Goal: Task Accomplishment & Management: Manage account settings

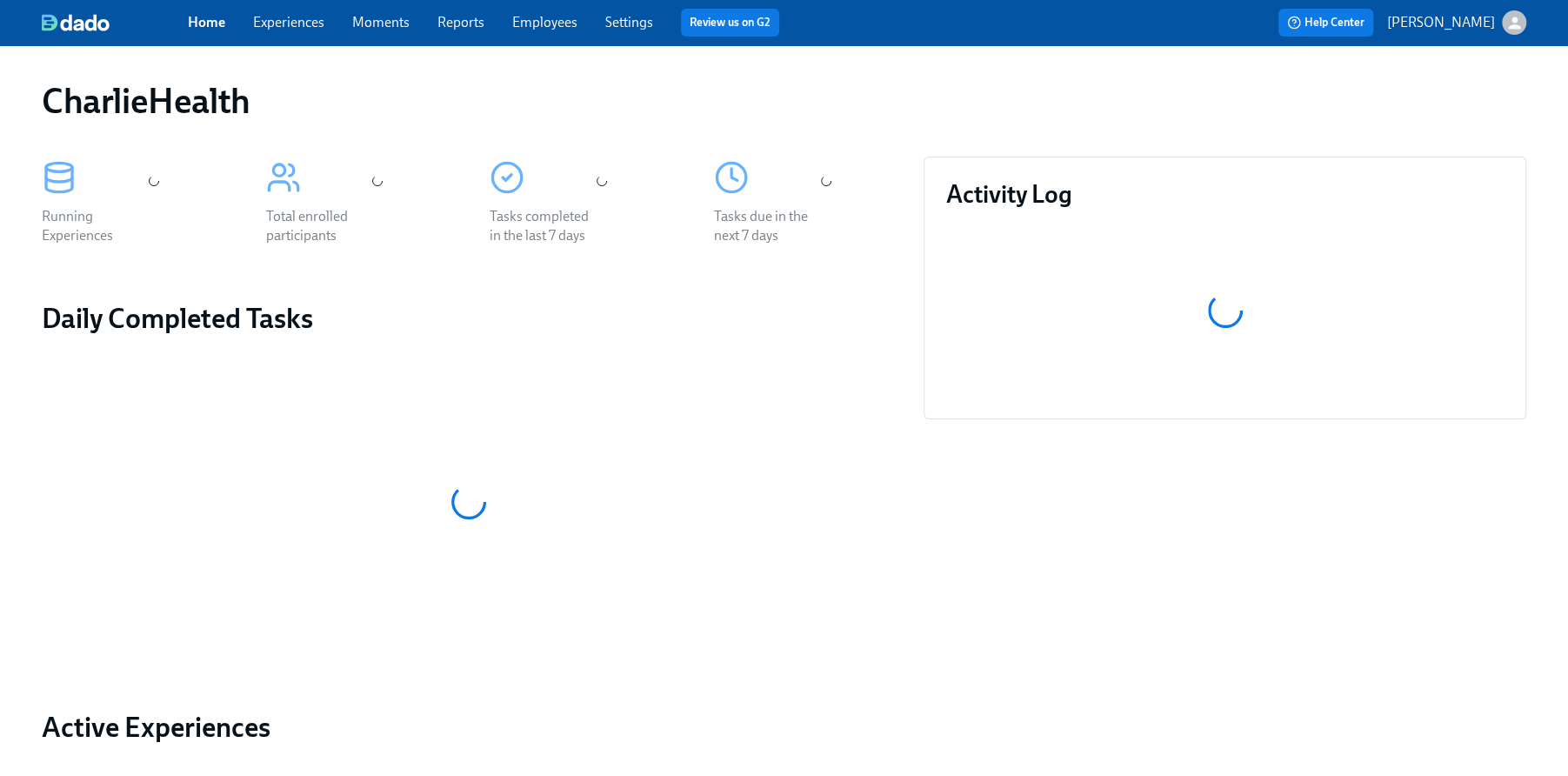
click at [296, 19] on link "Experiences" at bounding box center [288, 22] width 72 height 16
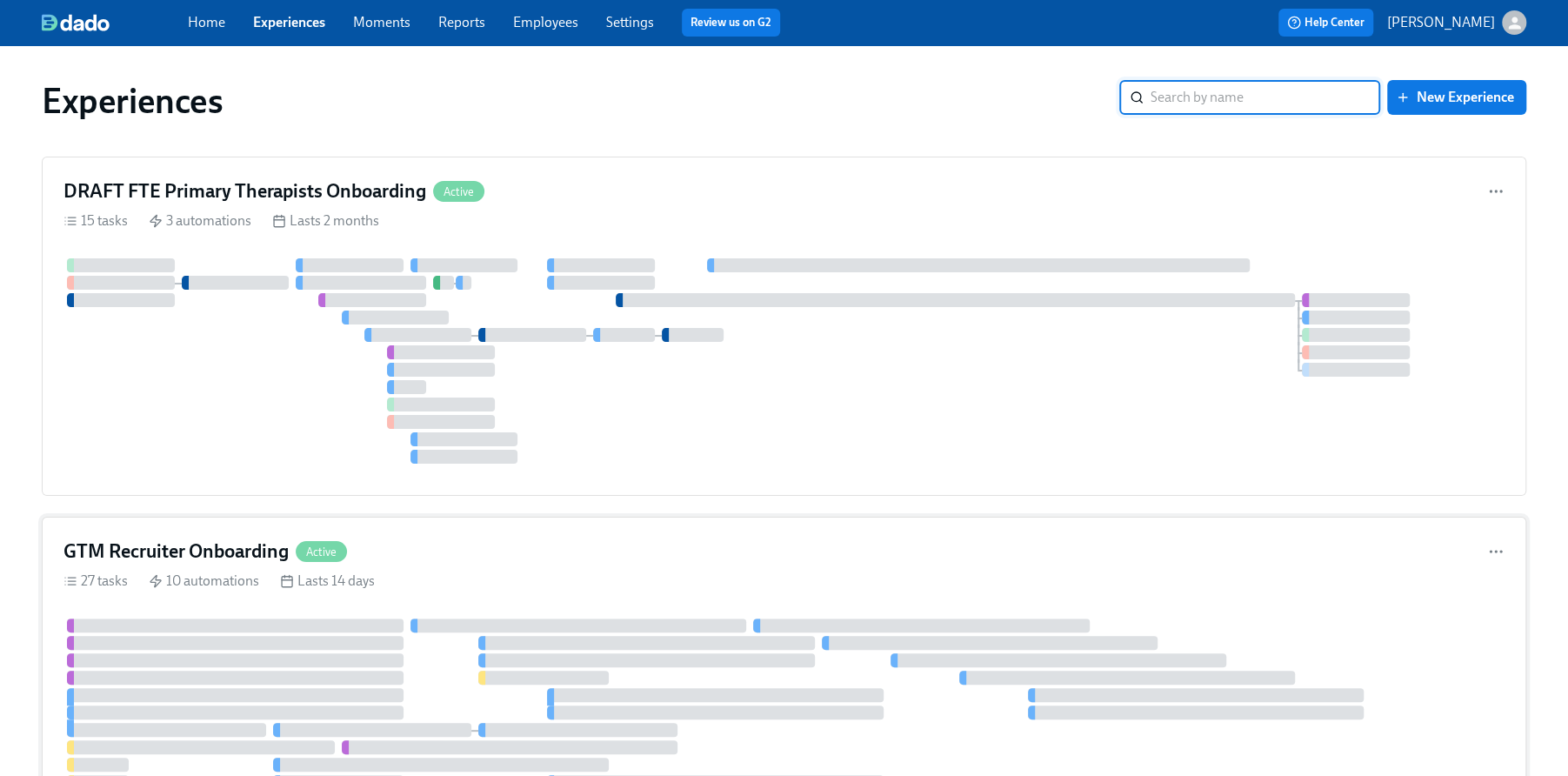
click at [242, 538] on h4 "GTM Recruiter Onboarding" at bounding box center [176, 551] width 226 height 26
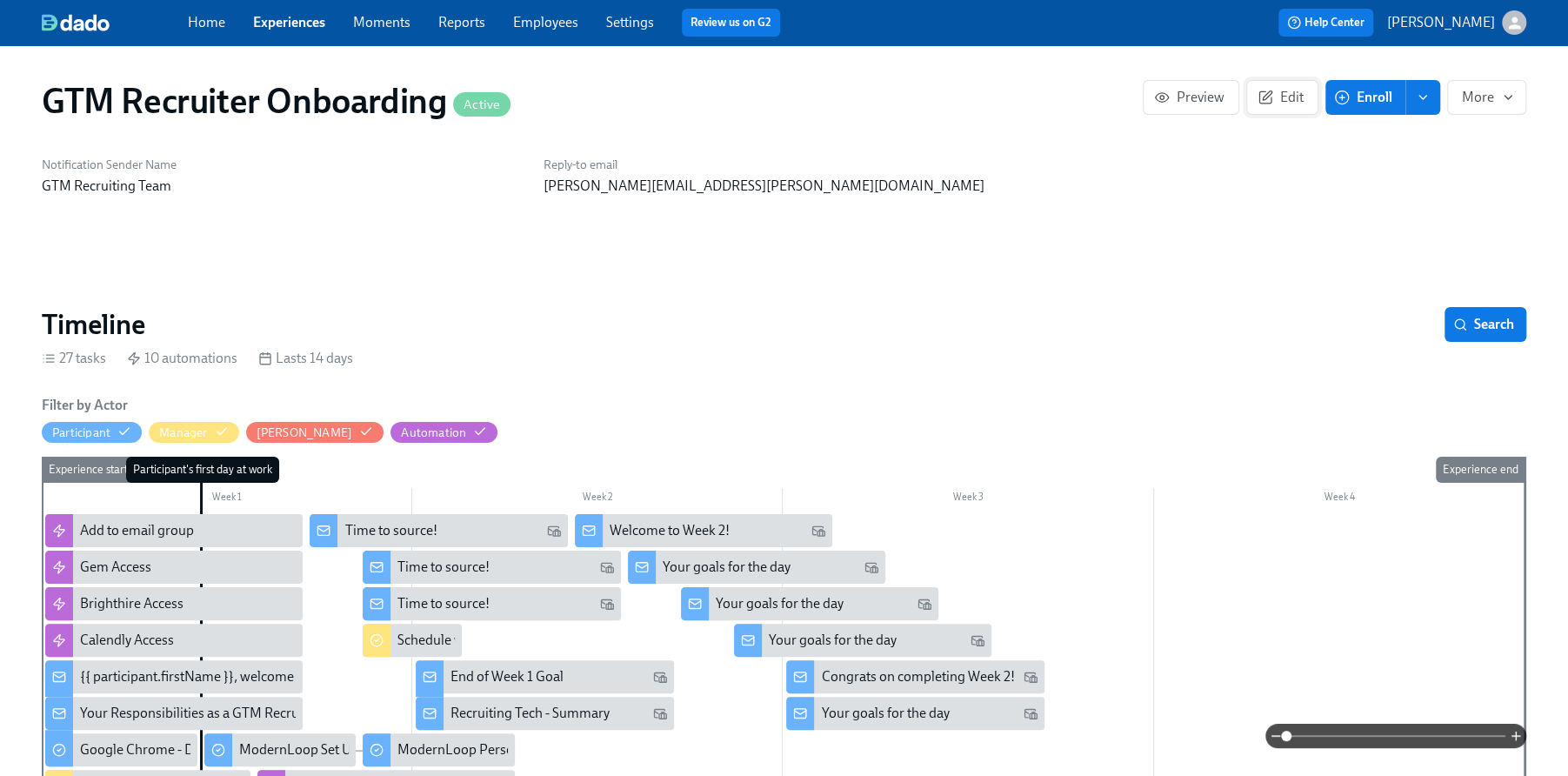
click at [1286, 101] on span "Edit" at bounding box center [1282, 97] width 43 height 17
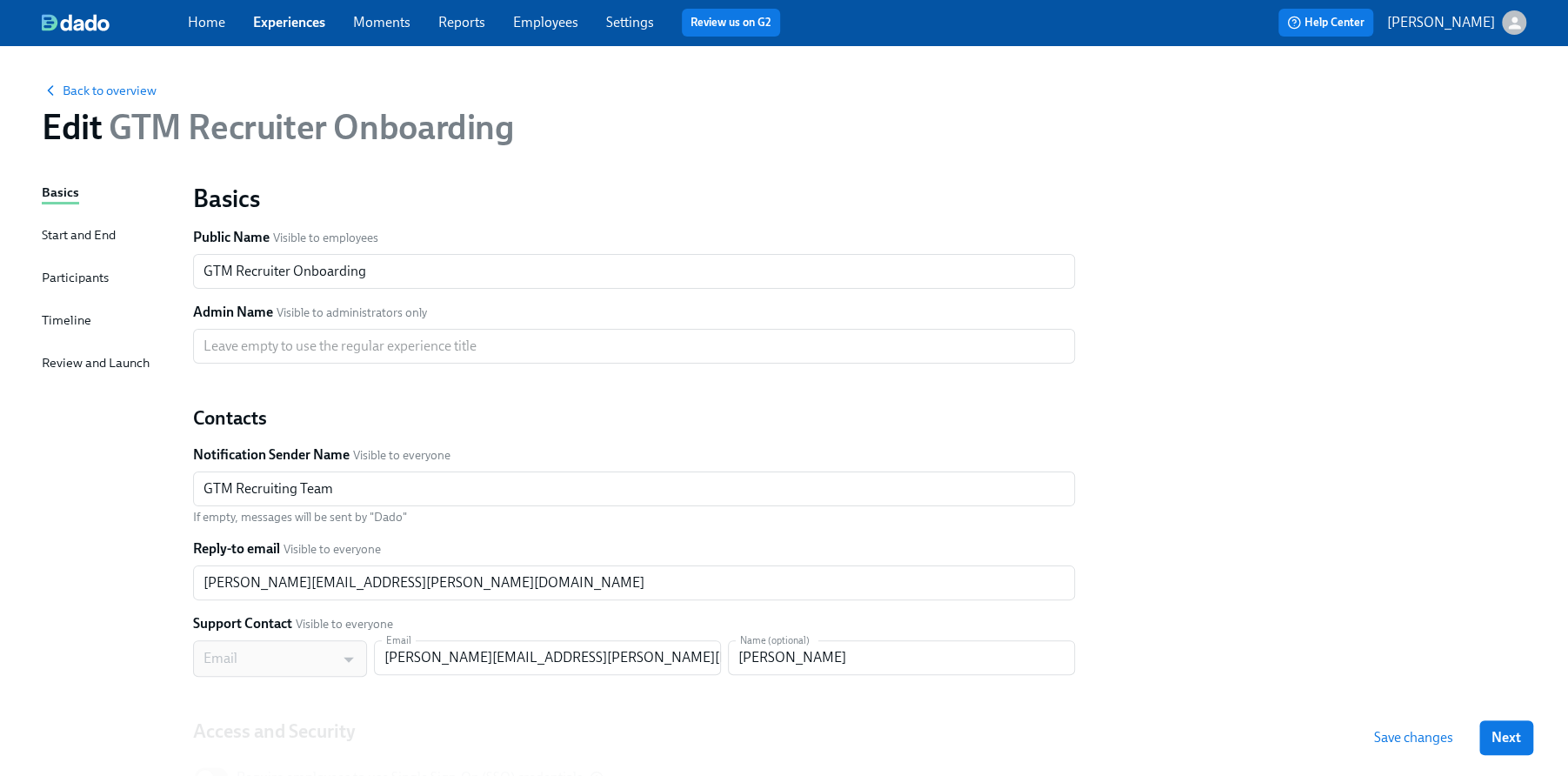
click at [68, 287] on div "Participants" at bounding box center [75, 279] width 67 height 22
click at [69, 274] on div "Participants" at bounding box center [75, 277] width 67 height 19
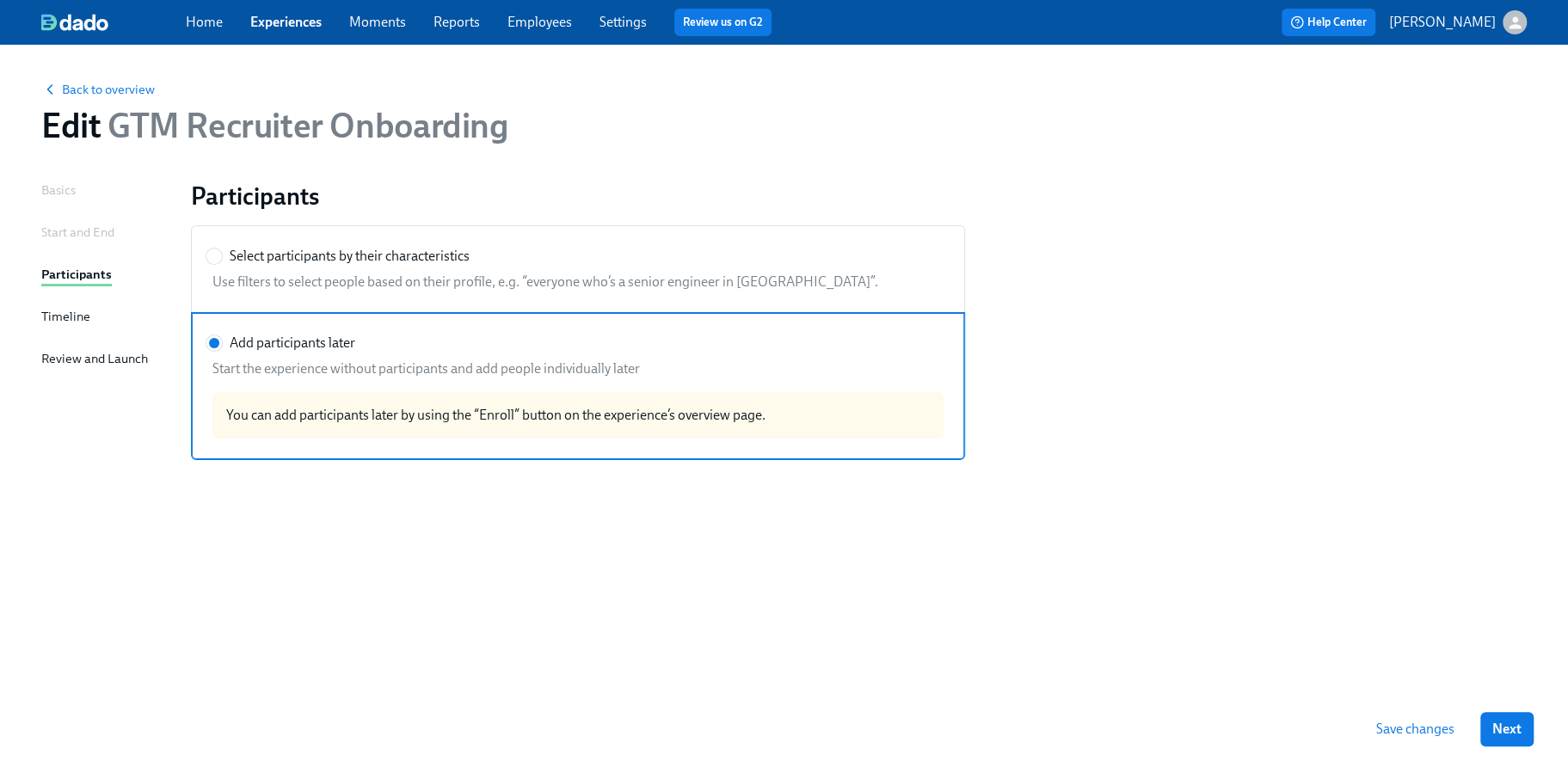
click at [342, 263] on span "Select participants by their characteristics" at bounding box center [349, 255] width 240 height 19
click at [222, 263] on input "Select participants by their characteristics" at bounding box center [213, 255] width 15 height 15
radio input "true"
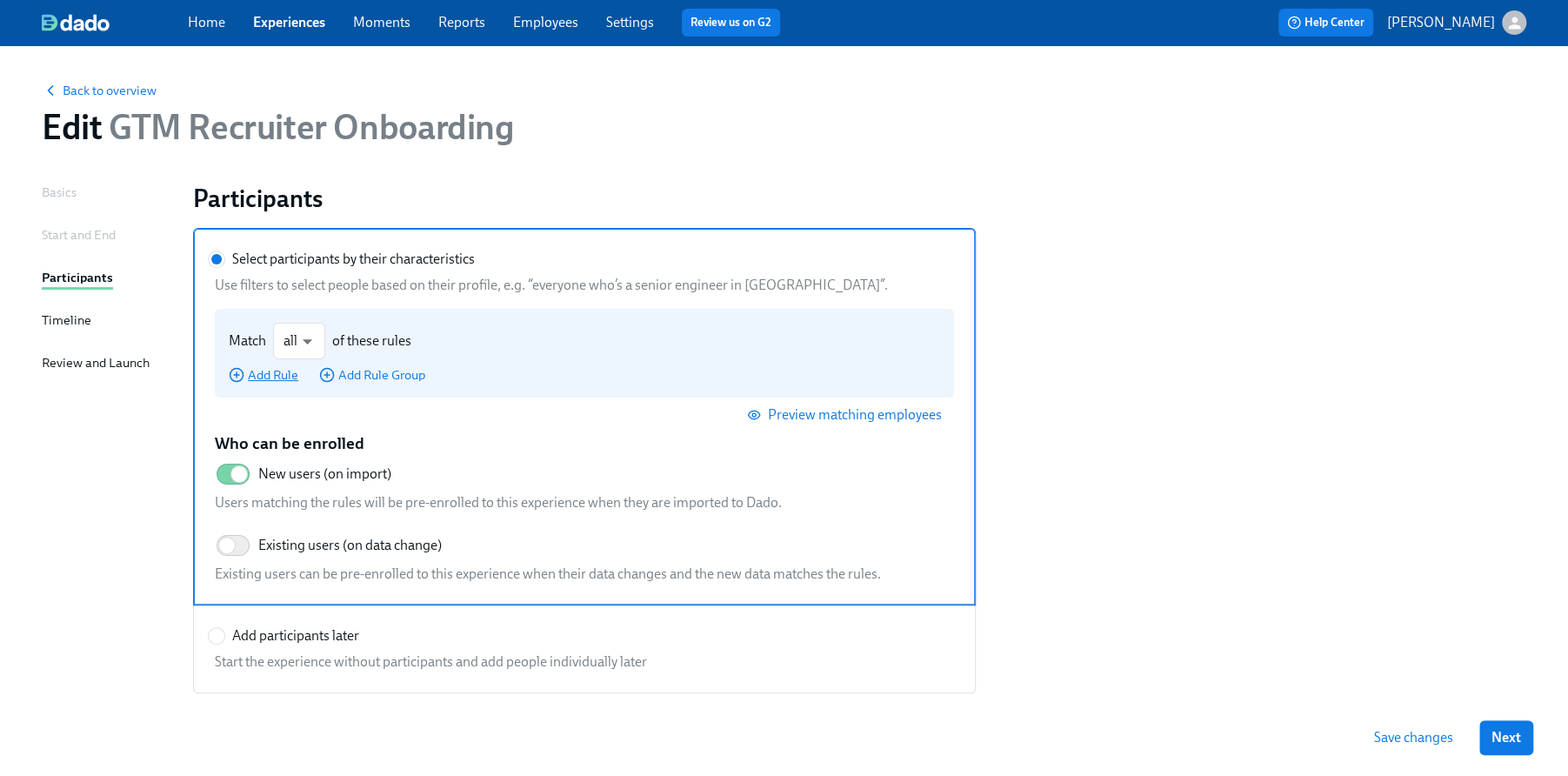
click at [286, 373] on span "Add Rule" at bounding box center [263, 374] width 70 height 17
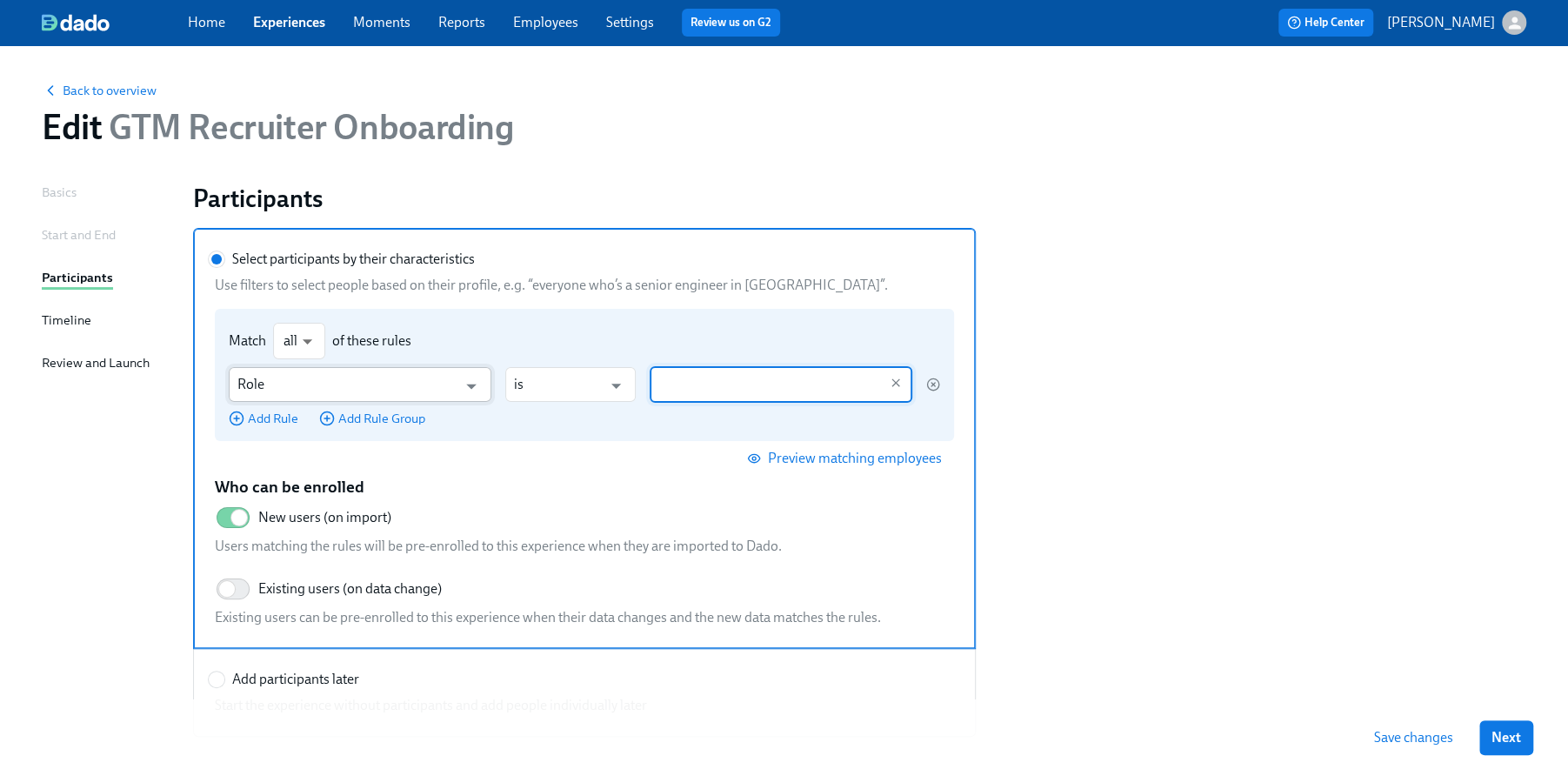
click at [307, 387] on input "Role" at bounding box center [347, 384] width 220 height 34
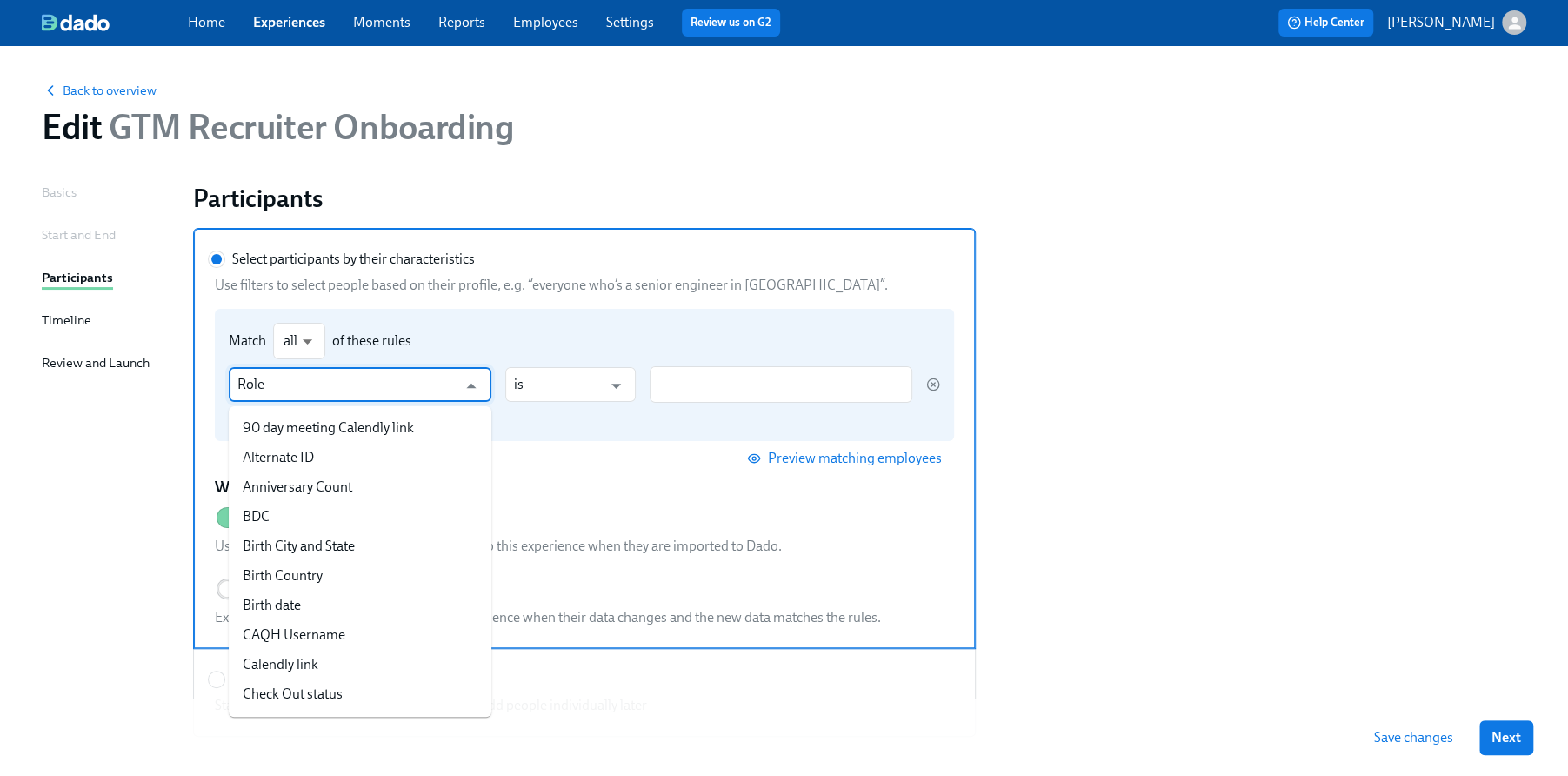
click at [307, 387] on input "Role" at bounding box center [347, 384] width 220 height 34
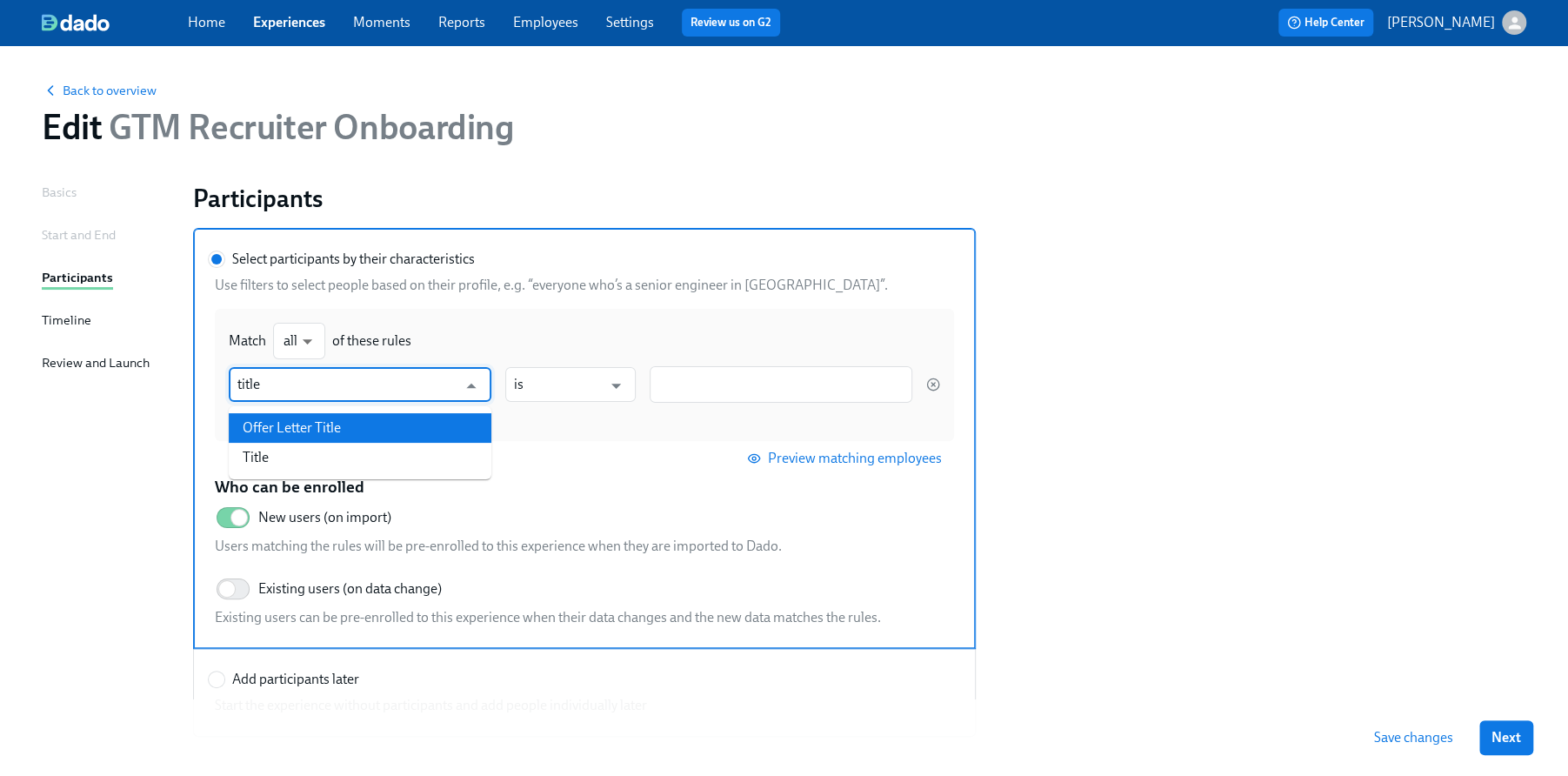
click at [334, 430] on li "Offer Letter Title" at bounding box center [360, 428] width 263 height 30
type input "Offer Letter Title"
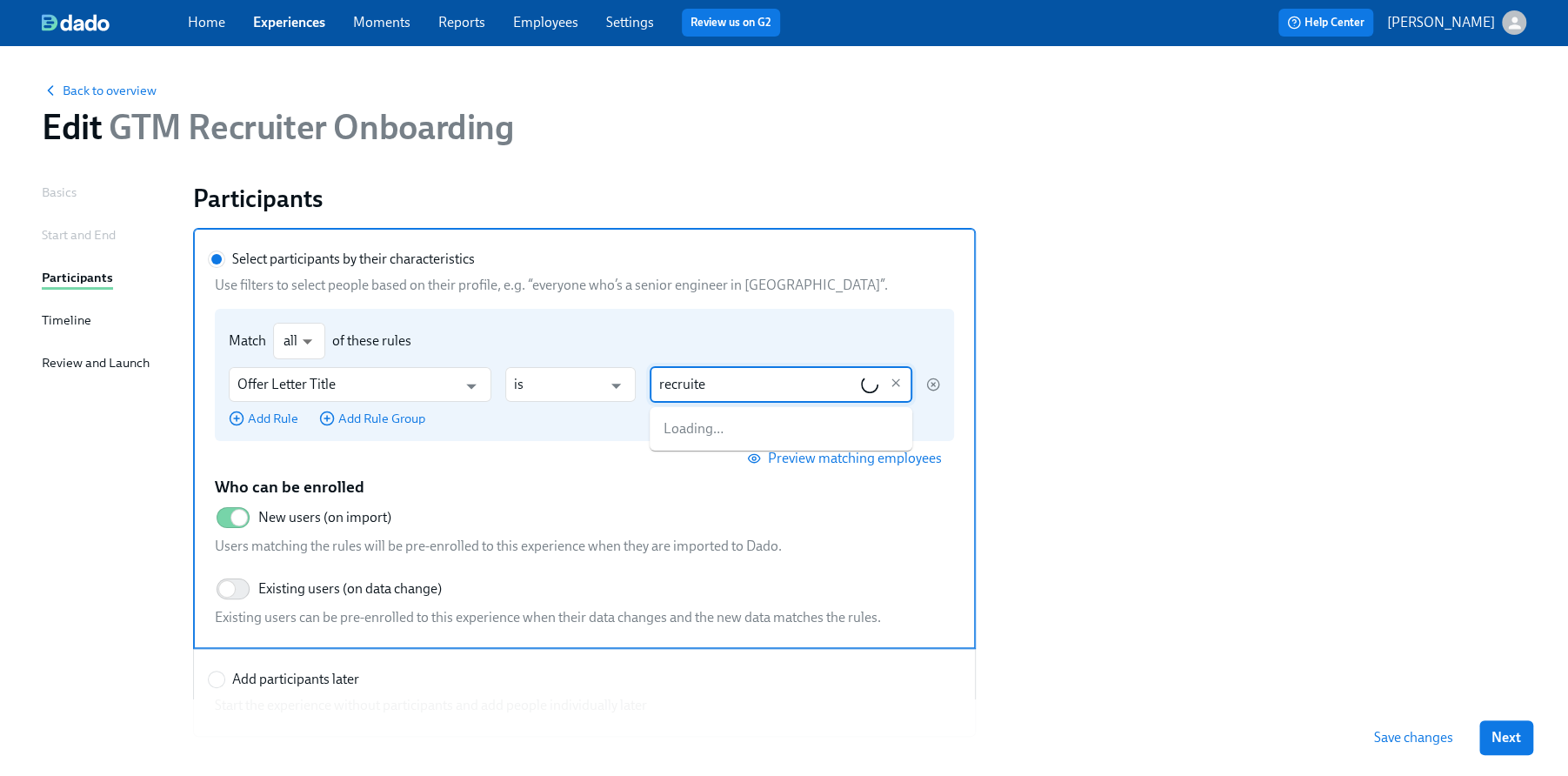
type input "recruiter"
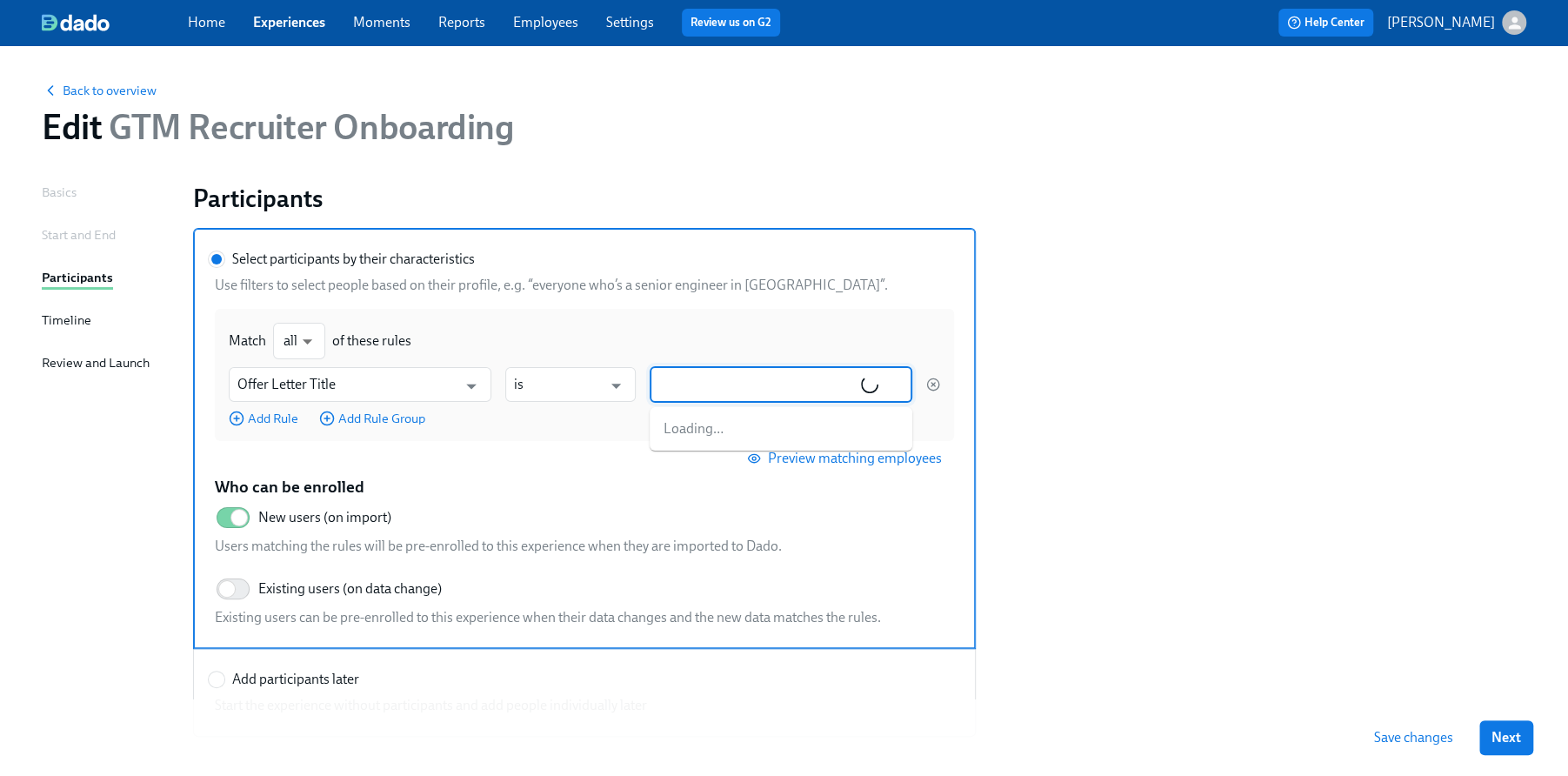
click at [1157, 405] on section "Select participants by their characteristics Use filters to select people based…" at bounding box center [859, 481] width 1333 height 509
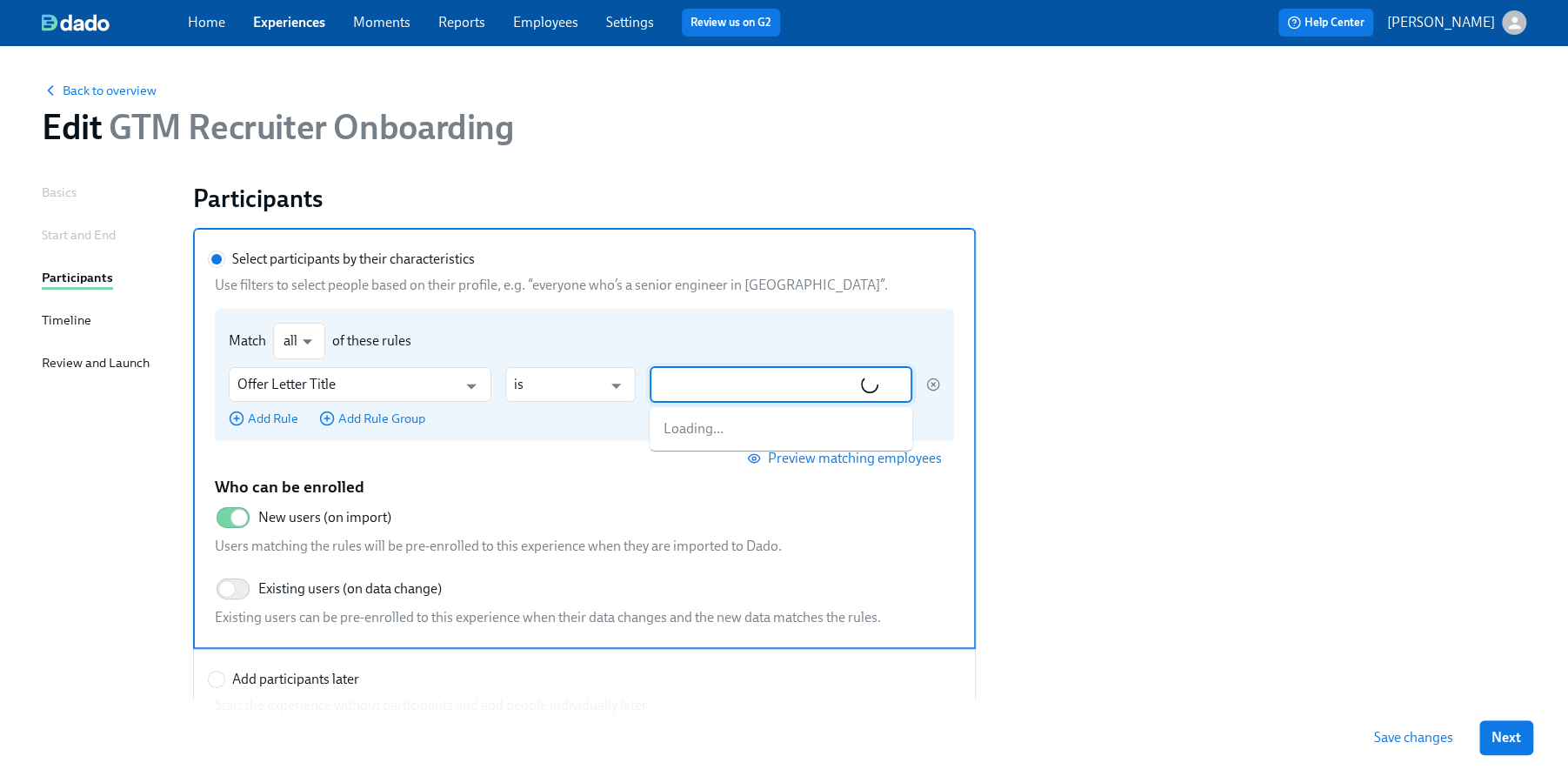
click at [735, 392] on input "Select participants by their characteristics Use filters to select people based…" at bounding box center [760, 384] width 203 height 36
type input "recruiter"
click at [940, 389] on div "Offer Letter Title ​ is ​ recruiter ​" at bounding box center [584, 384] width 711 height 36
click at [225, 267] on input "Select participants by their characteristics" at bounding box center [216, 258] width 15 height 15
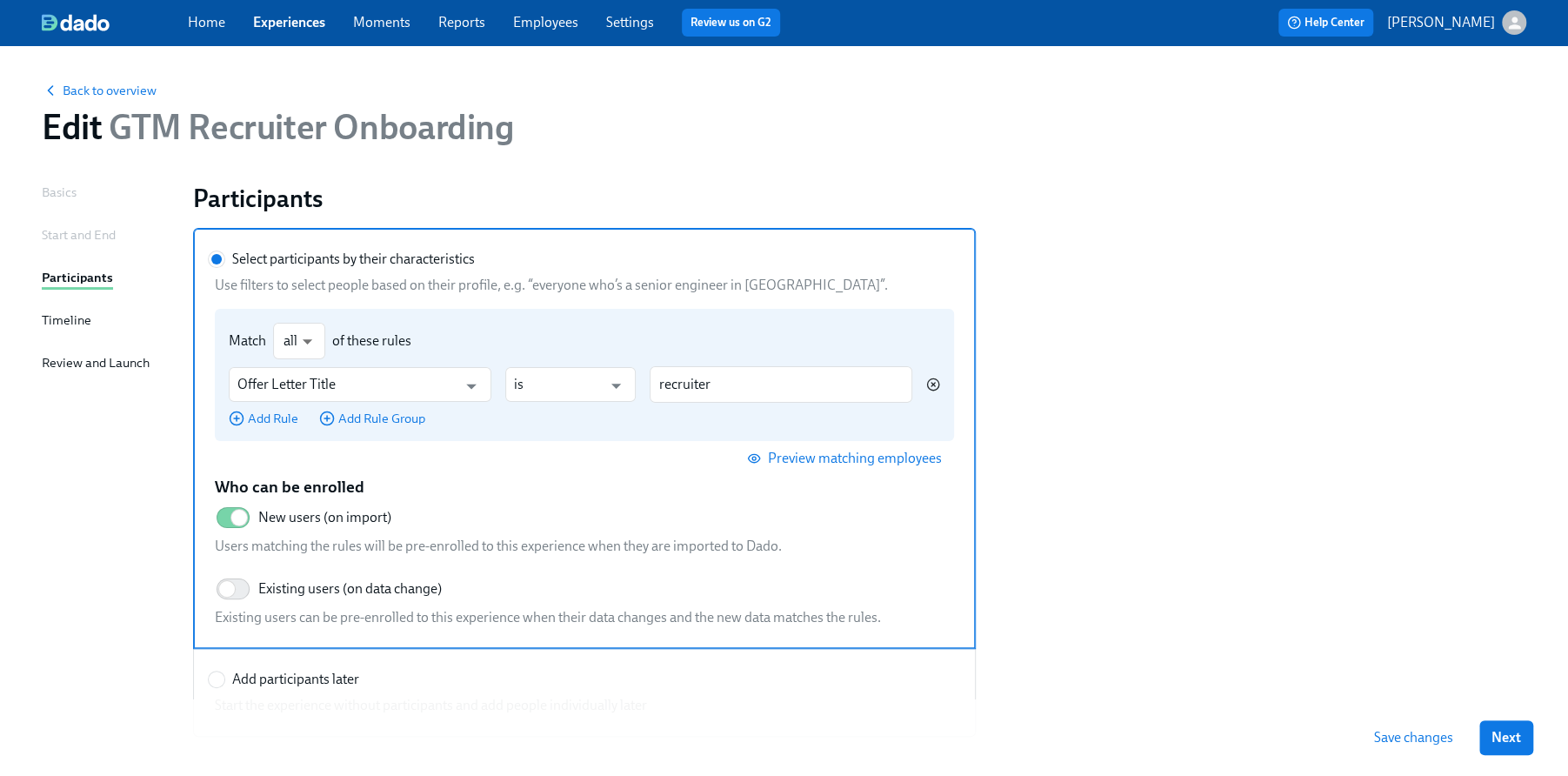
click at [932, 386] on icon "button" at bounding box center [934, 384] width 4 height 4
click at [225, 267] on input "Select participants by their characteristics" at bounding box center [216, 258] width 15 height 15
